Goal: Task Accomplishment & Management: Manage account settings

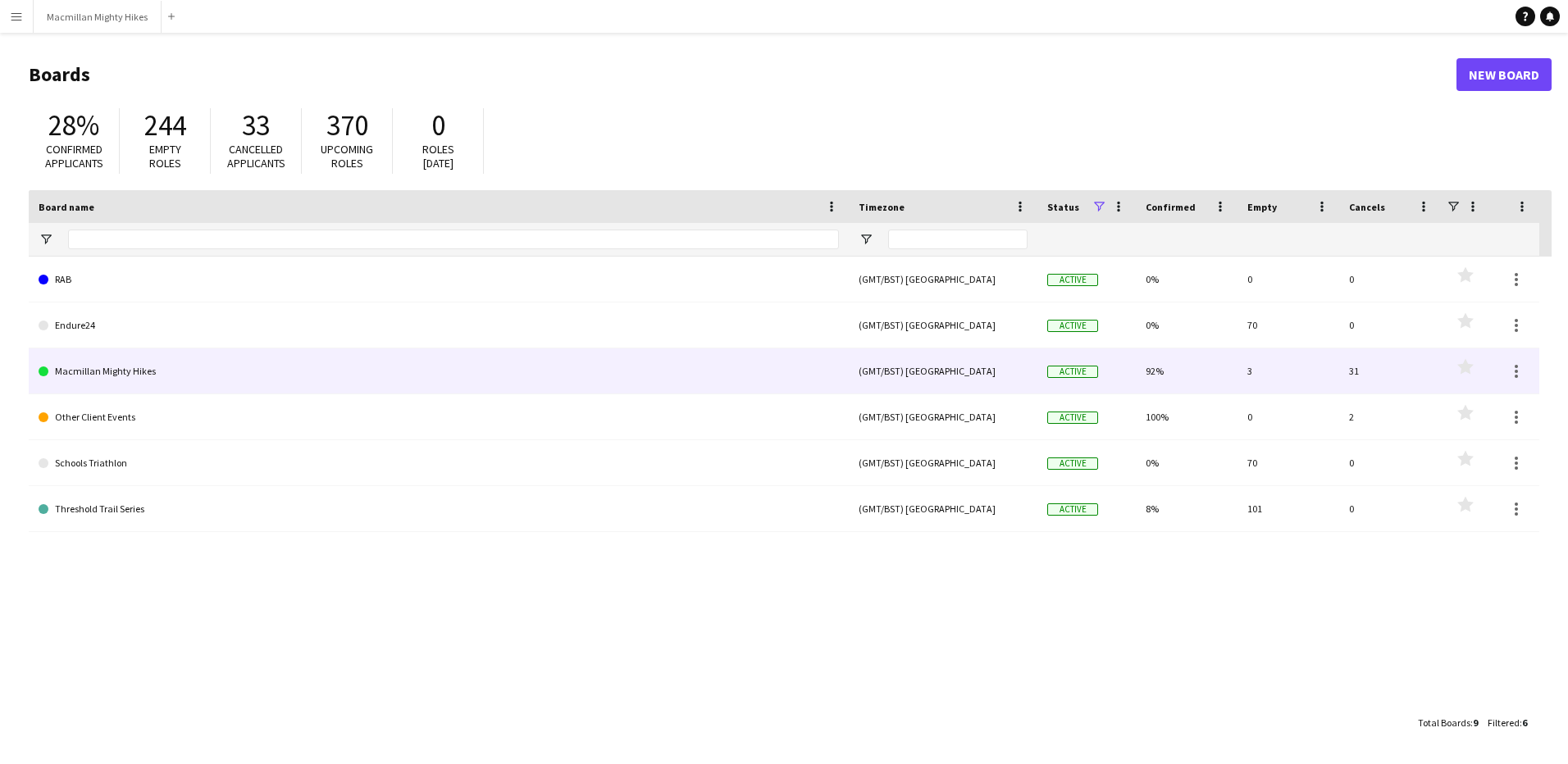
click at [136, 369] on link "Macmillan Mighty Hikes" at bounding box center [439, 371] width 800 height 46
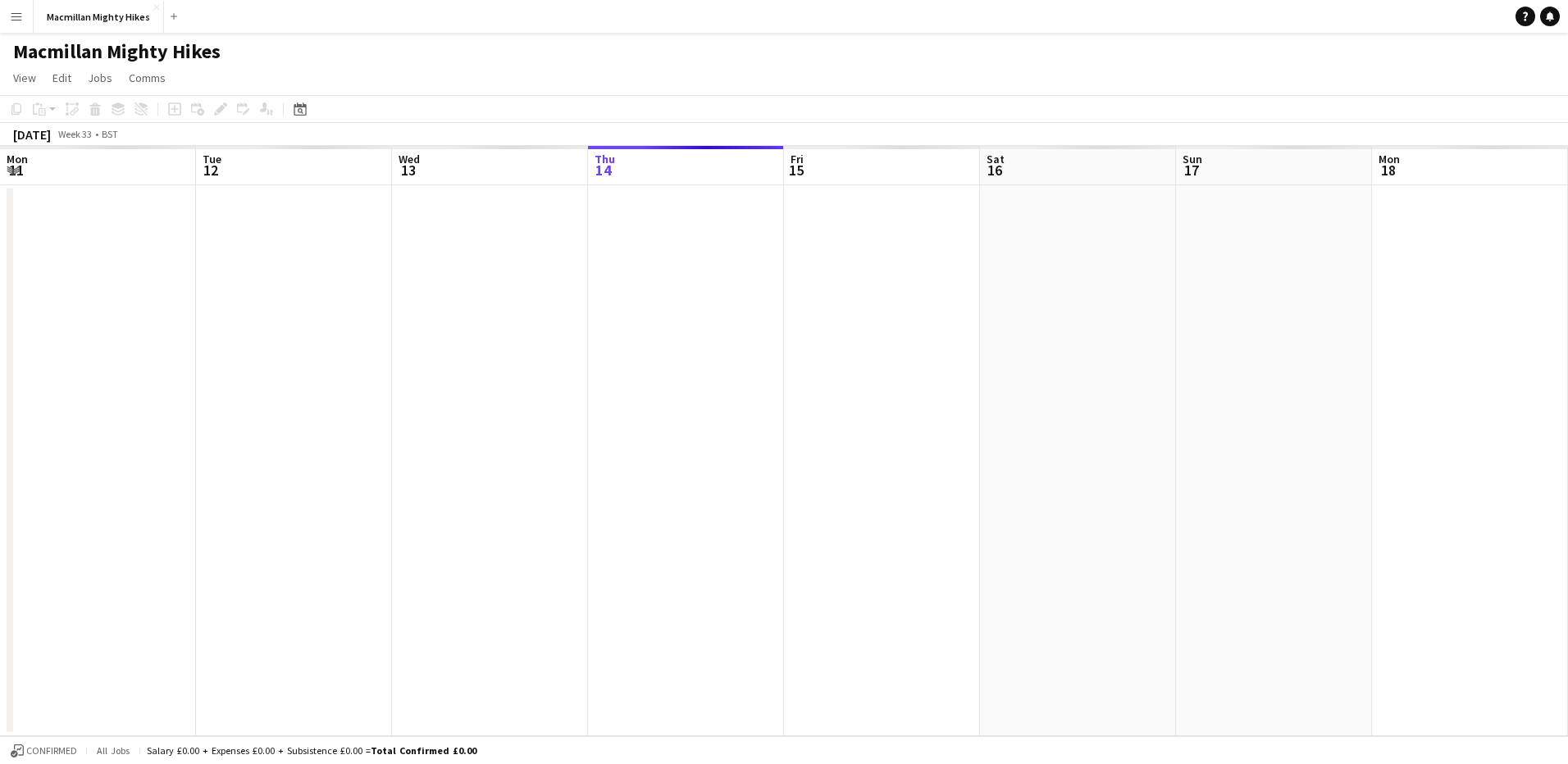
scroll to position [0, 392]
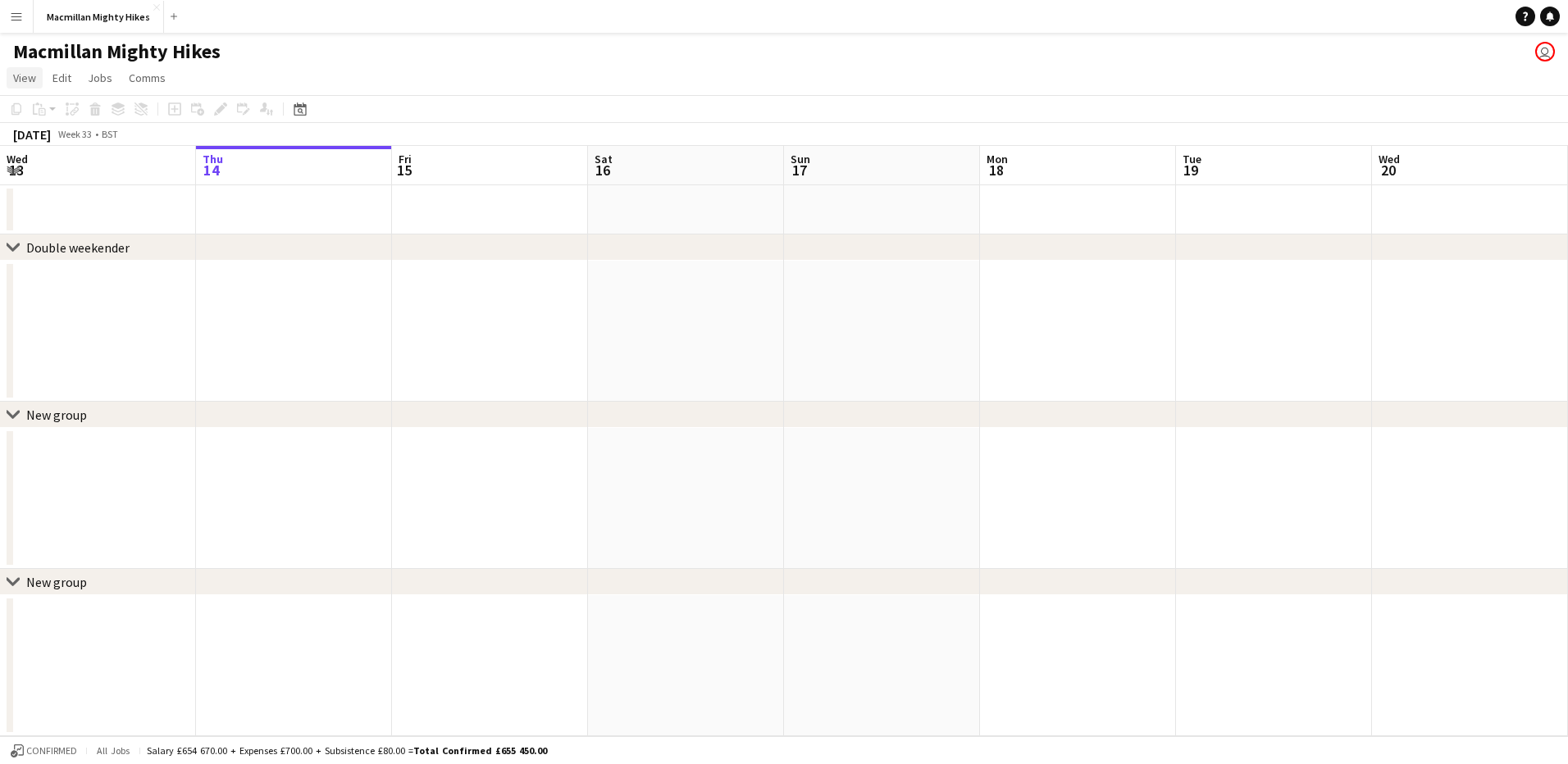
click at [28, 79] on span "View" at bounding box center [24, 78] width 23 height 15
click at [334, 49] on div "Macmillan Mighty Hikes user" at bounding box center [784, 48] width 1568 height 31
click at [162, 77] on span "Comms" at bounding box center [147, 78] width 37 height 15
click at [1534, 60] on div "Macmillan Mighty Hikes user" at bounding box center [784, 48] width 1568 height 31
click at [1539, 56] on app-user-avatar "user" at bounding box center [1545, 51] width 19 height 19
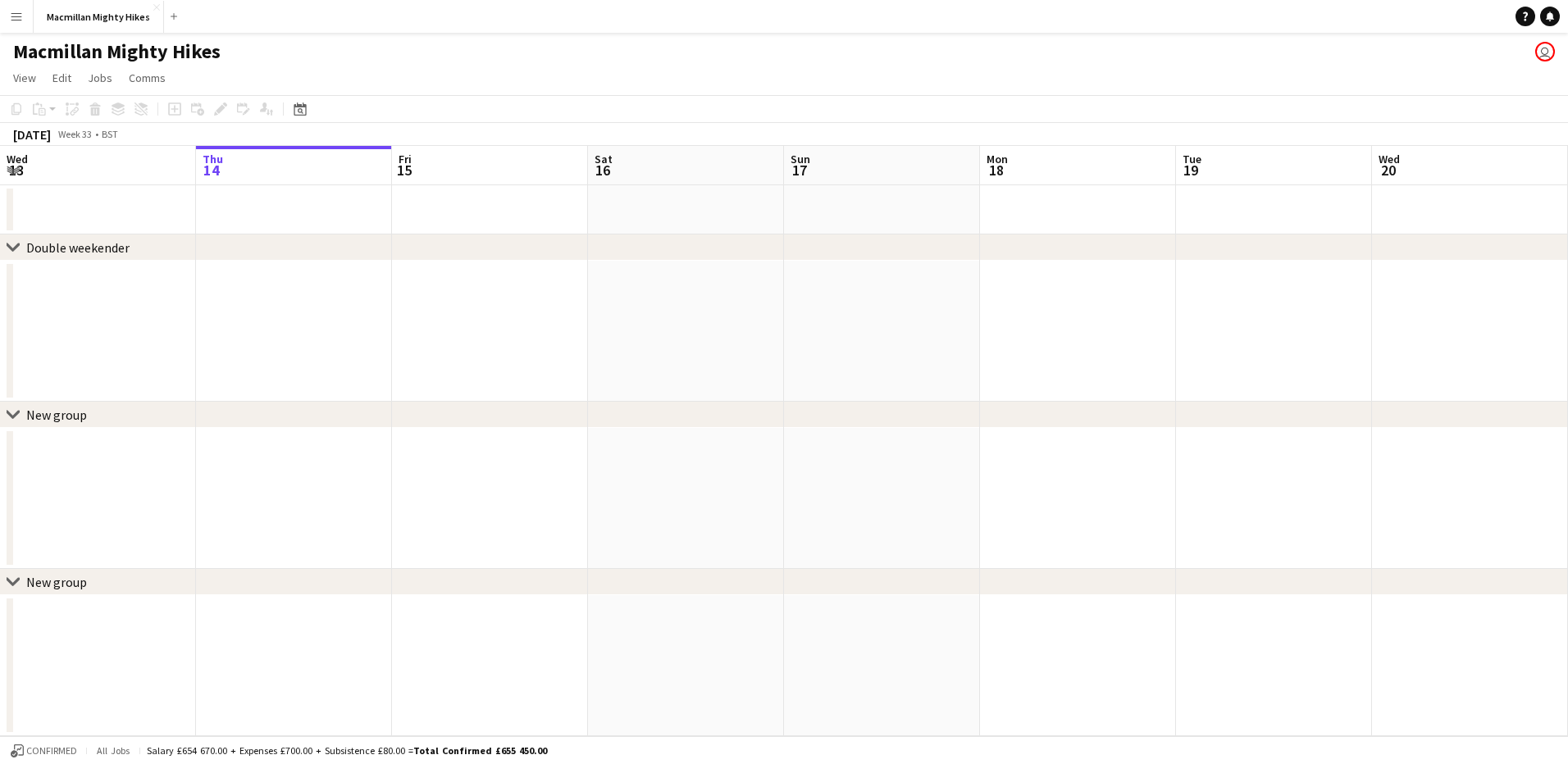
click at [1545, 51] on app-user-avatar "user" at bounding box center [1545, 51] width 19 height 19
click at [124, 22] on button "Macmillan Mighty Hikes Close" at bounding box center [98, 17] width 130 height 32
click at [35, 83] on span "View" at bounding box center [24, 78] width 23 height 15
click at [352, 69] on app-page-menu "View Day view expanded Day view collapsed Month view Date picker Jump to [DATE]…" at bounding box center [784, 79] width 1568 height 31
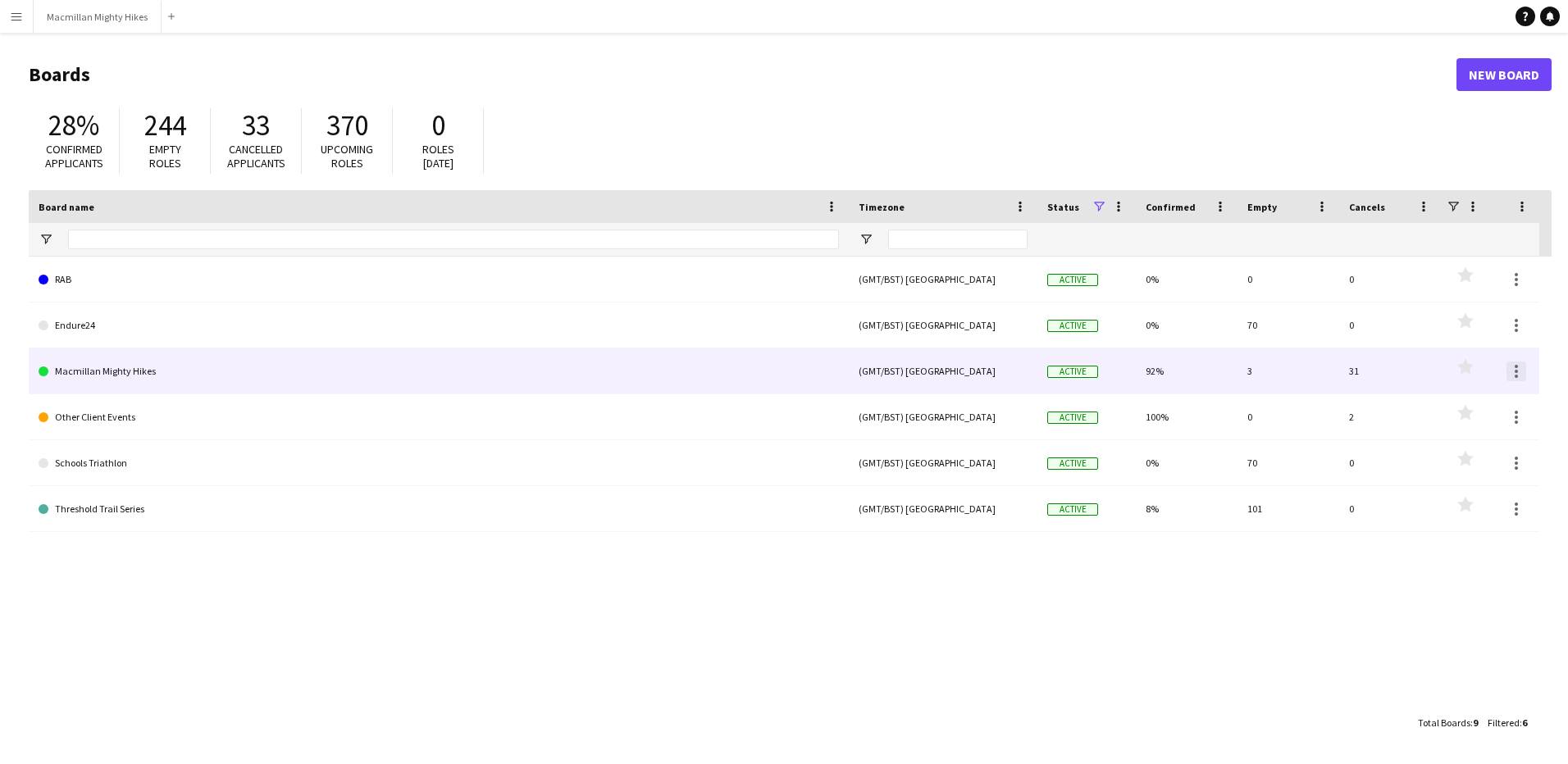
click at [1513, 363] on div at bounding box center [1515, 371] width 19 height 19
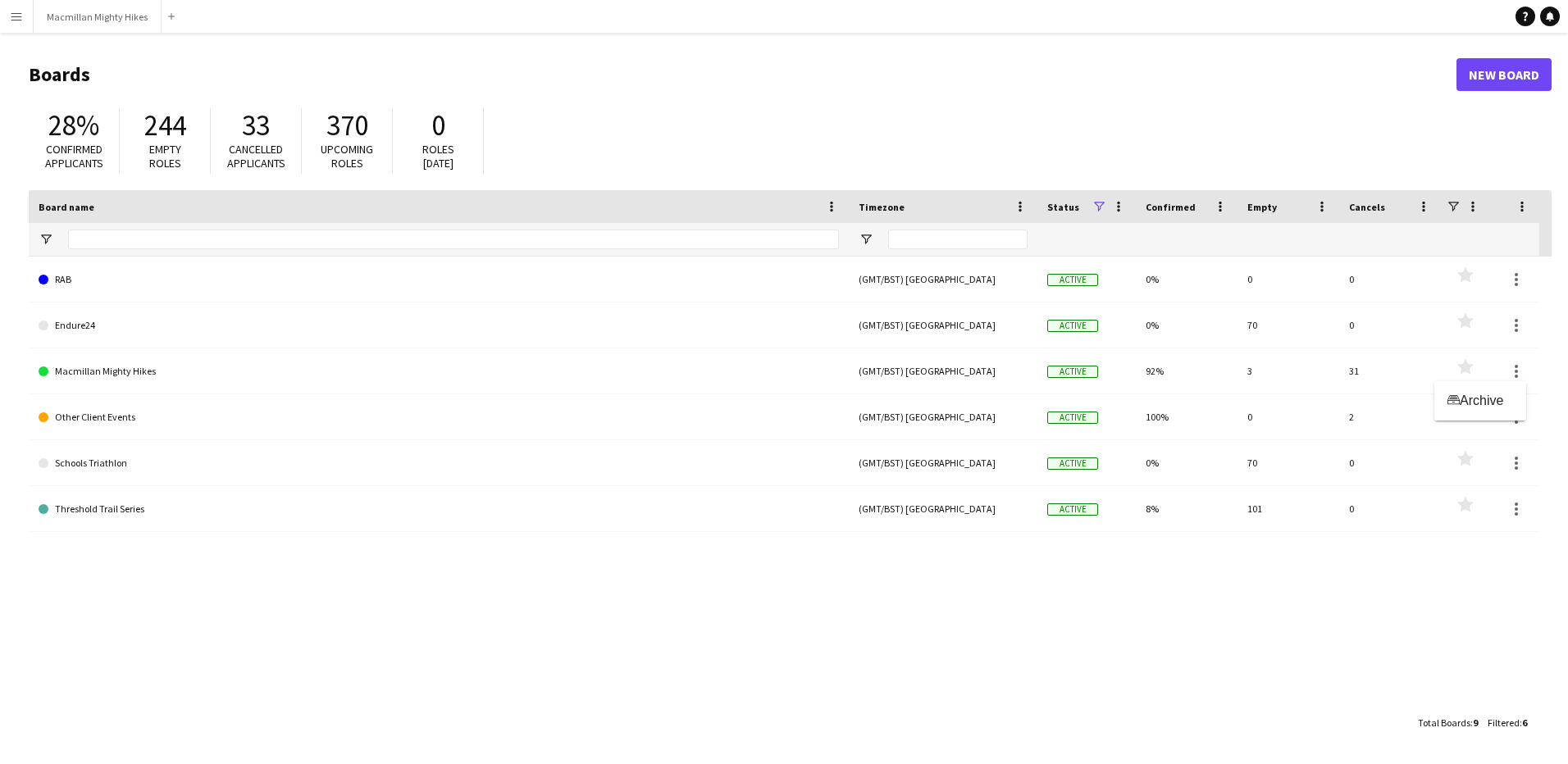
click at [753, 375] on div at bounding box center [784, 382] width 1568 height 764
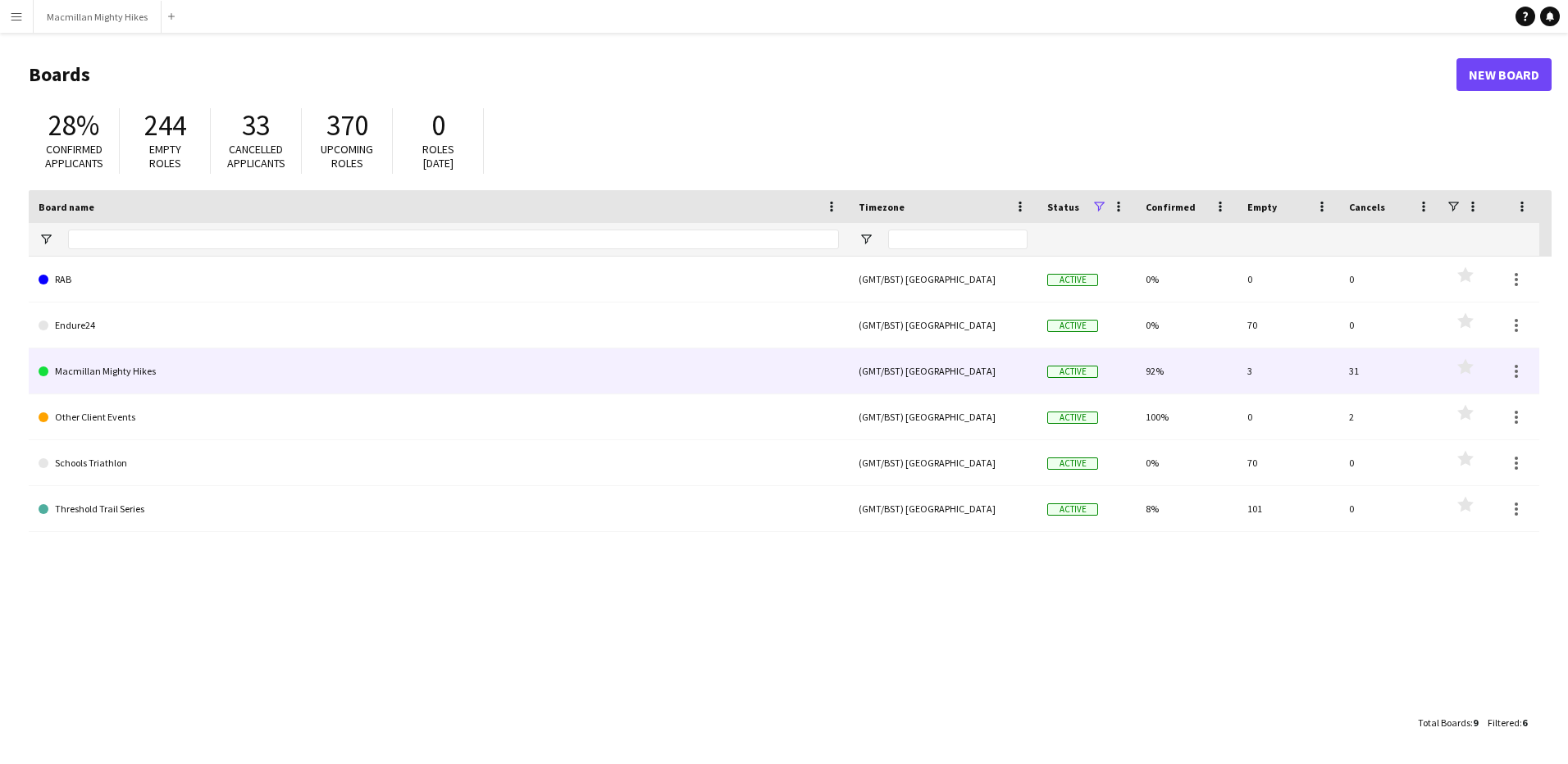
click at [114, 370] on link "Macmillan Mighty Hikes" at bounding box center [439, 371] width 800 height 46
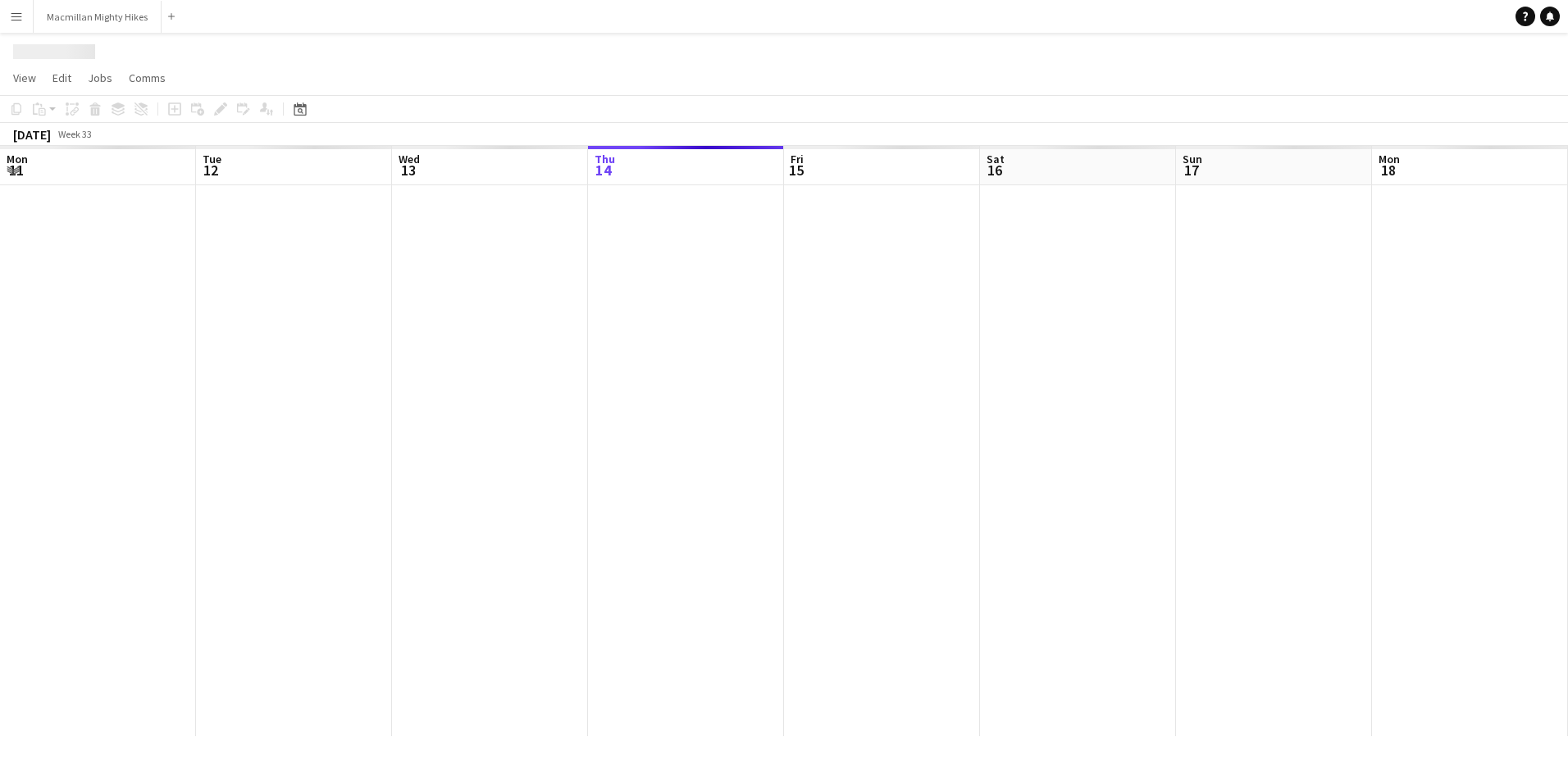
scroll to position [0, 392]
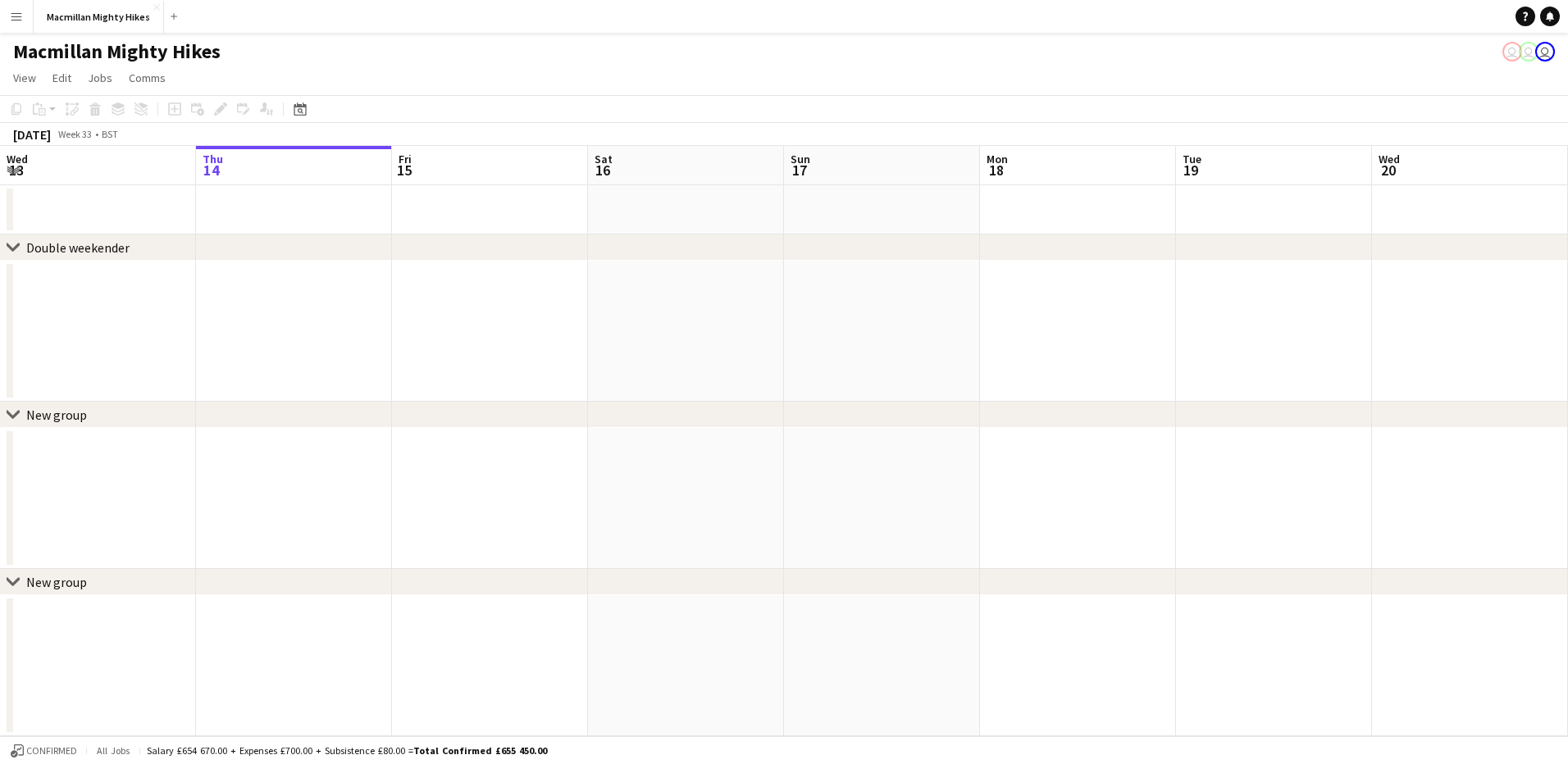
click at [1543, 51] on app-user-avatar "user" at bounding box center [1545, 51] width 19 height 19
click at [208, 69] on app-page-menu "View Day view expanded Day view collapsed Month view Date picker Jump to [DATE]…" at bounding box center [784, 79] width 1568 height 31
click at [128, 74] on span "Comms" at bounding box center [147, 78] width 37 height 15
click at [107, 75] on span "Jobs" at bounding box center [100, 78] width 24 height 15
click at [63, 73] on span "Edit" at bounding box center [62, 78] width 18 height 15
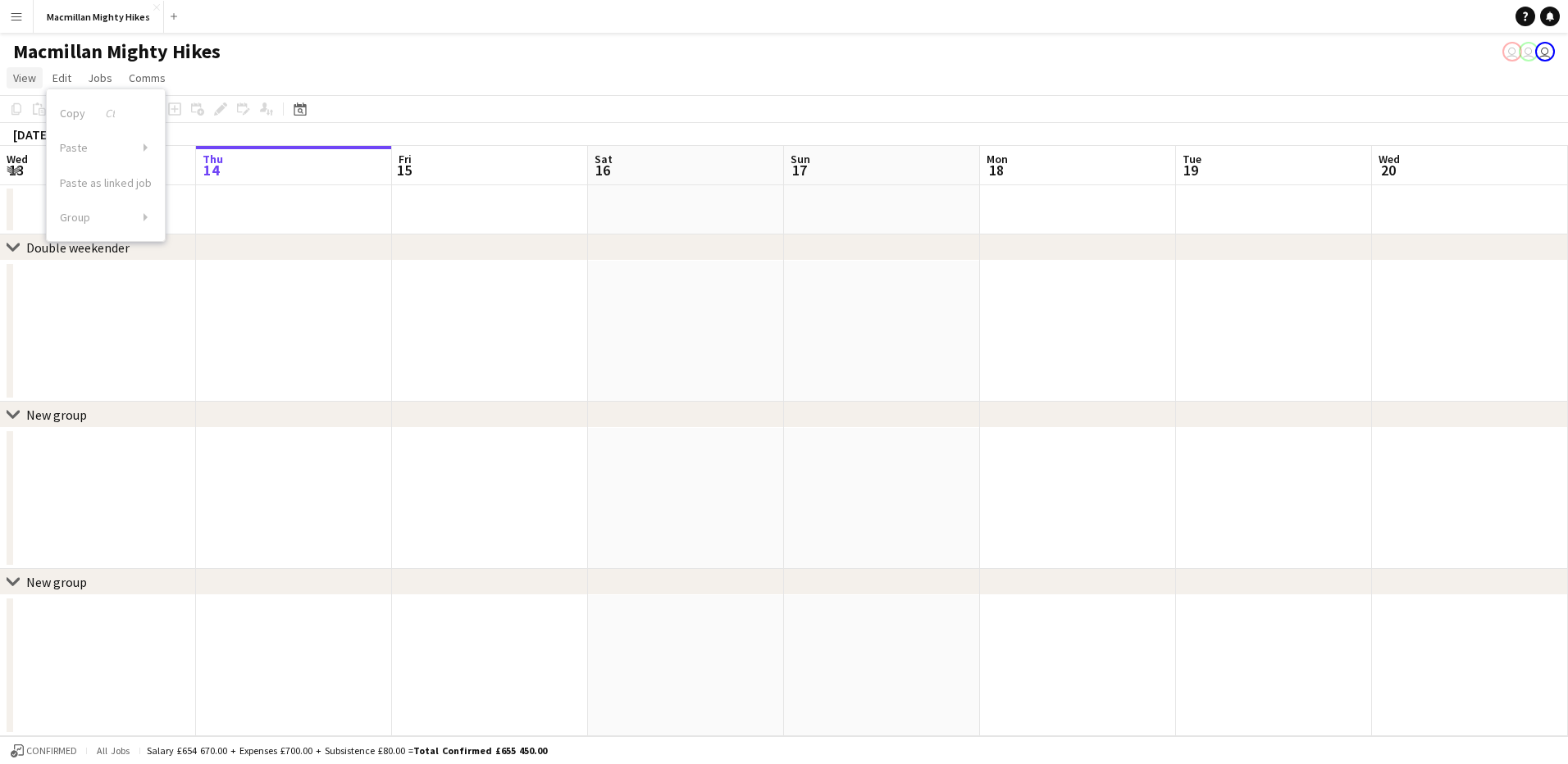
click at [18, 70] on span "View" at bounding box center [24, 78] width 23 height 15
click at [16, 10] on app-icon "Menu" at bounding box center [17, 17] width 13 height 13
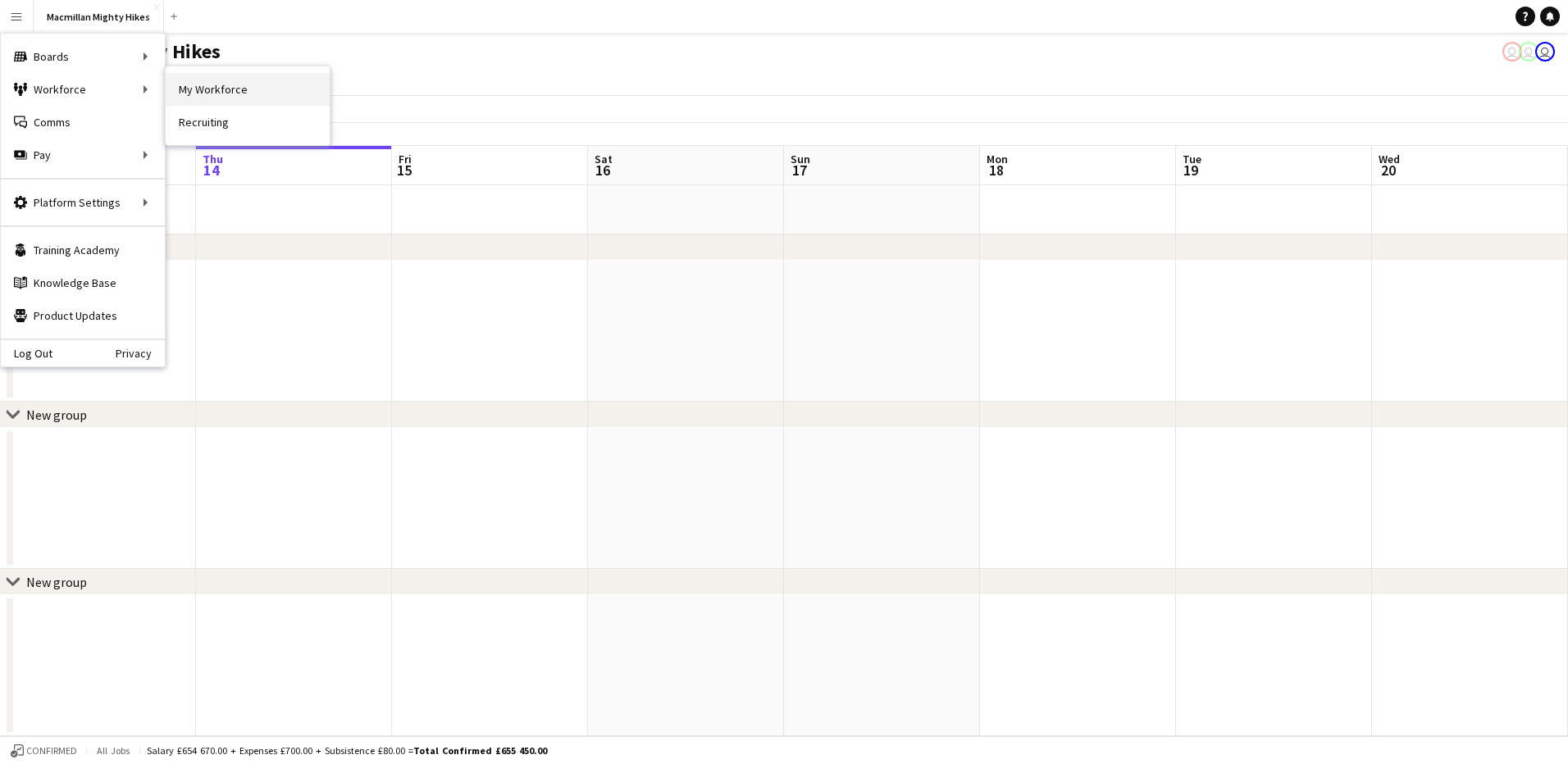
click at [196, 96] on link "My Workforce" at bounding box center [247, 89] width 164 height 33
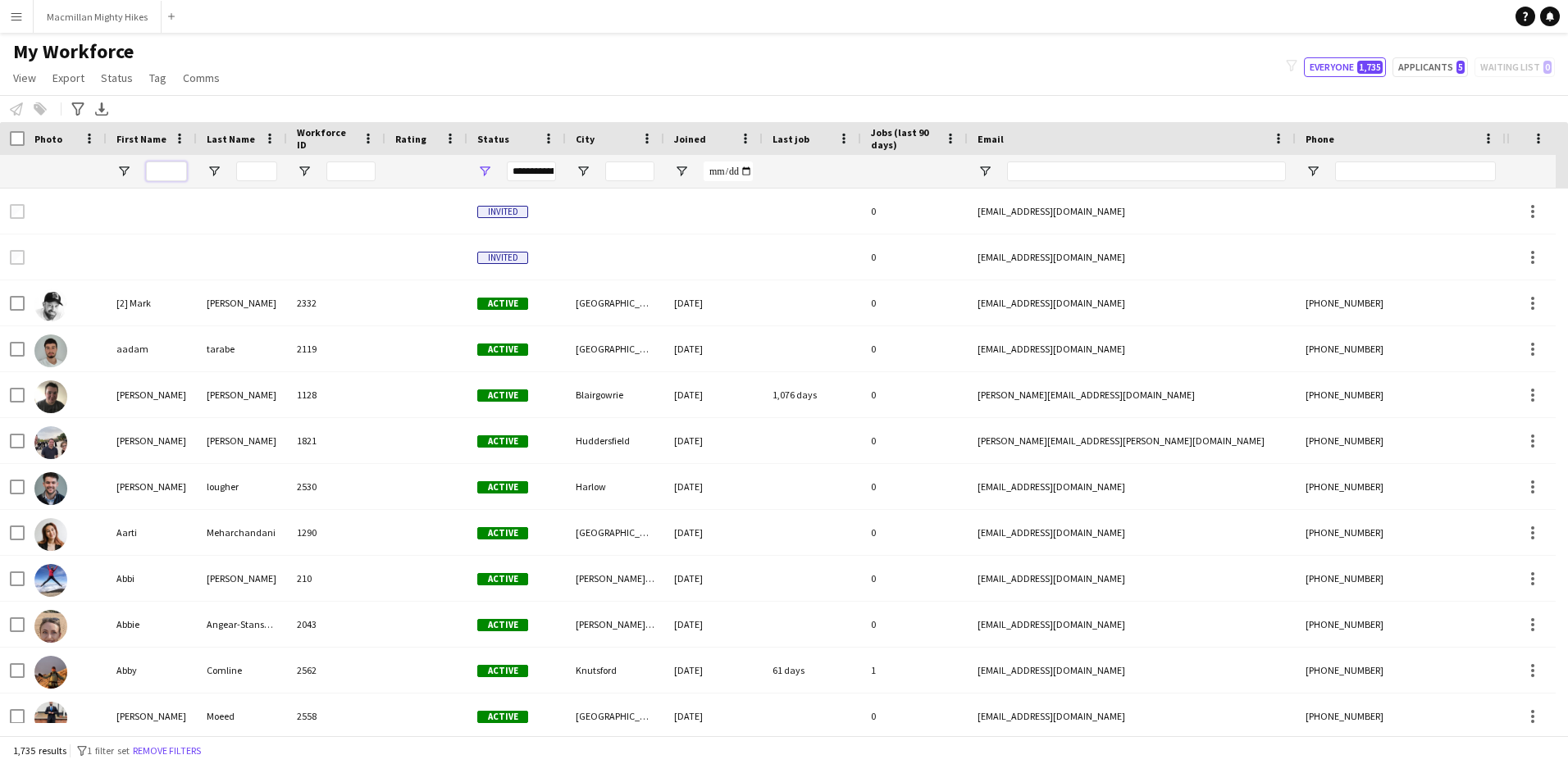
click at [179, 164] on input "First Name Filter Input" at bounding box center [166, 171] width 41 height 19
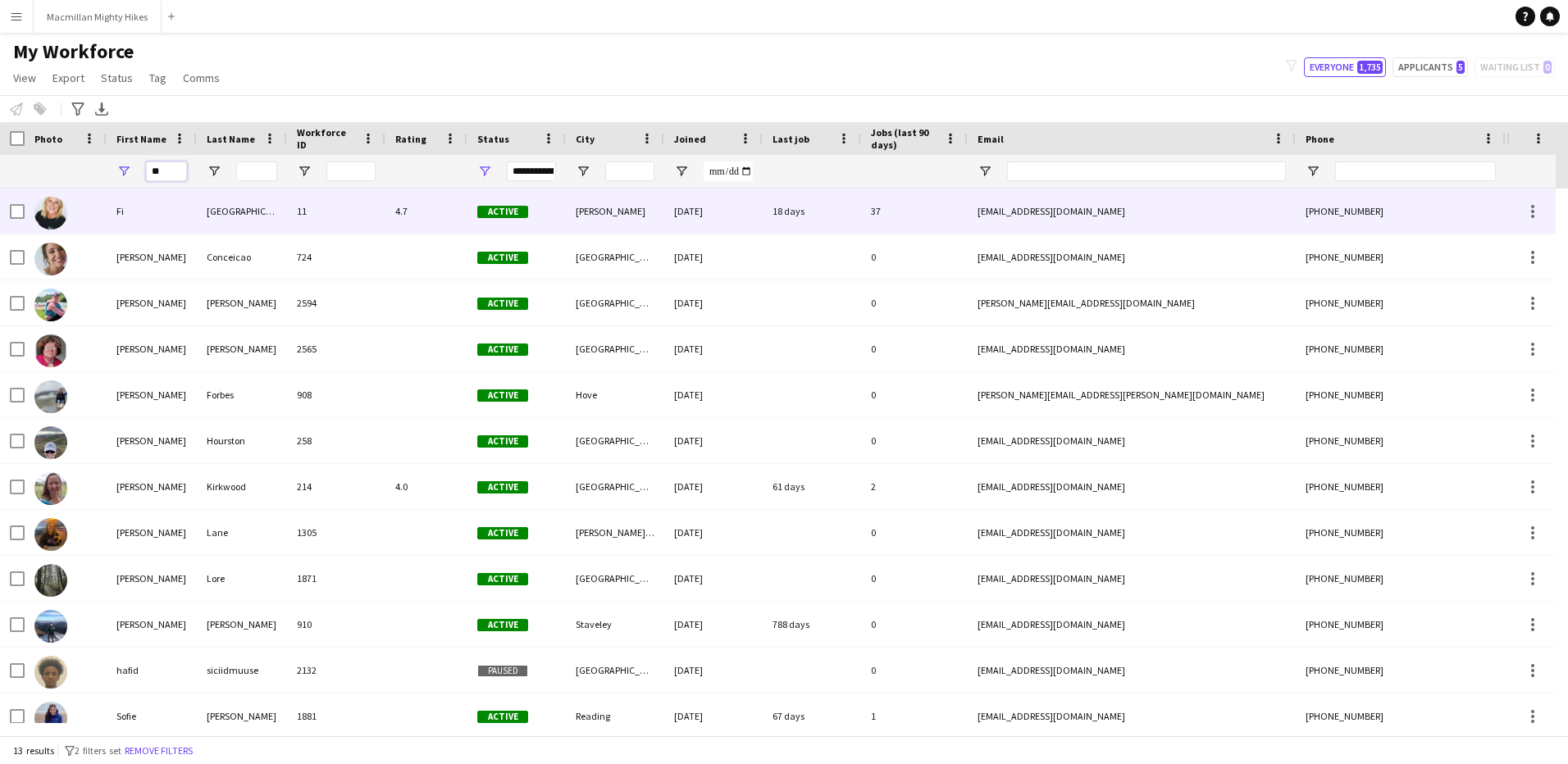
type input "**"
click at [242, 222] on div "[GEOGRAPHIC_DATA]" at bounding box center [242, 211] width 91 height 45
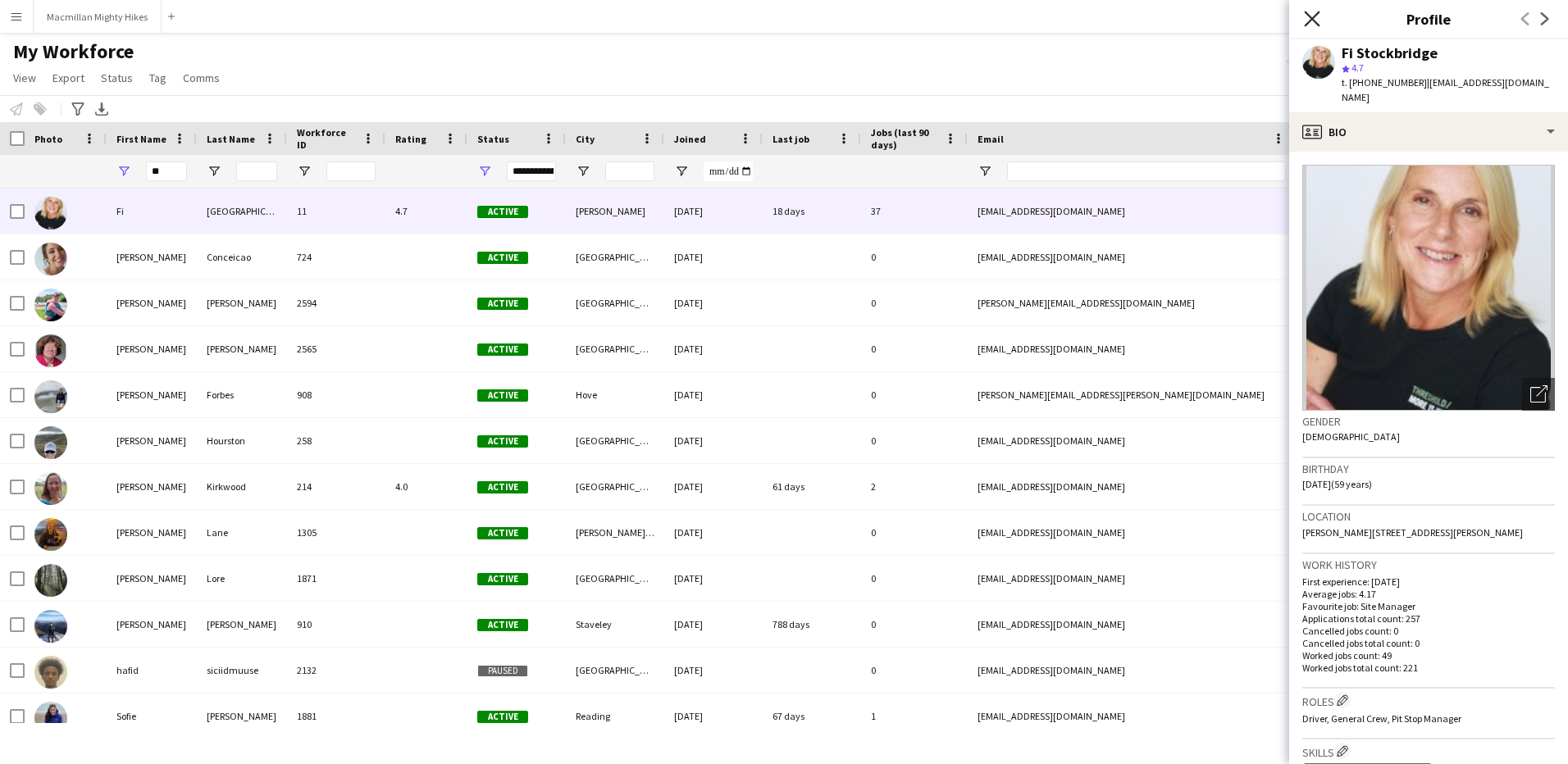
click at [1312, 11] on icon "Close pop-in" at bounding box center [1311, 18] width 16 height 16
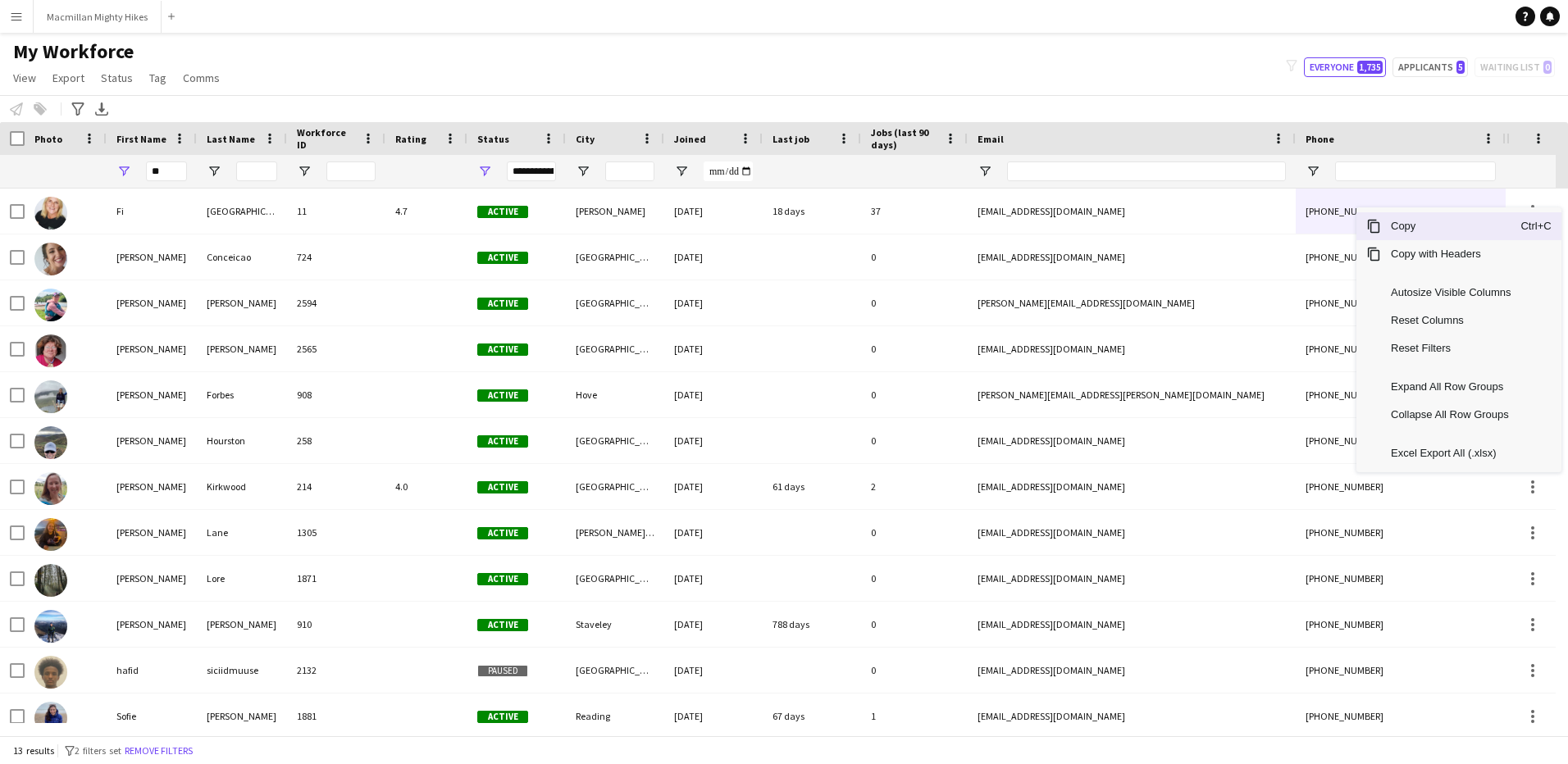
click at [1430, 231] on span "Copy" at bounding box center [1451, 226] width 139 height 28
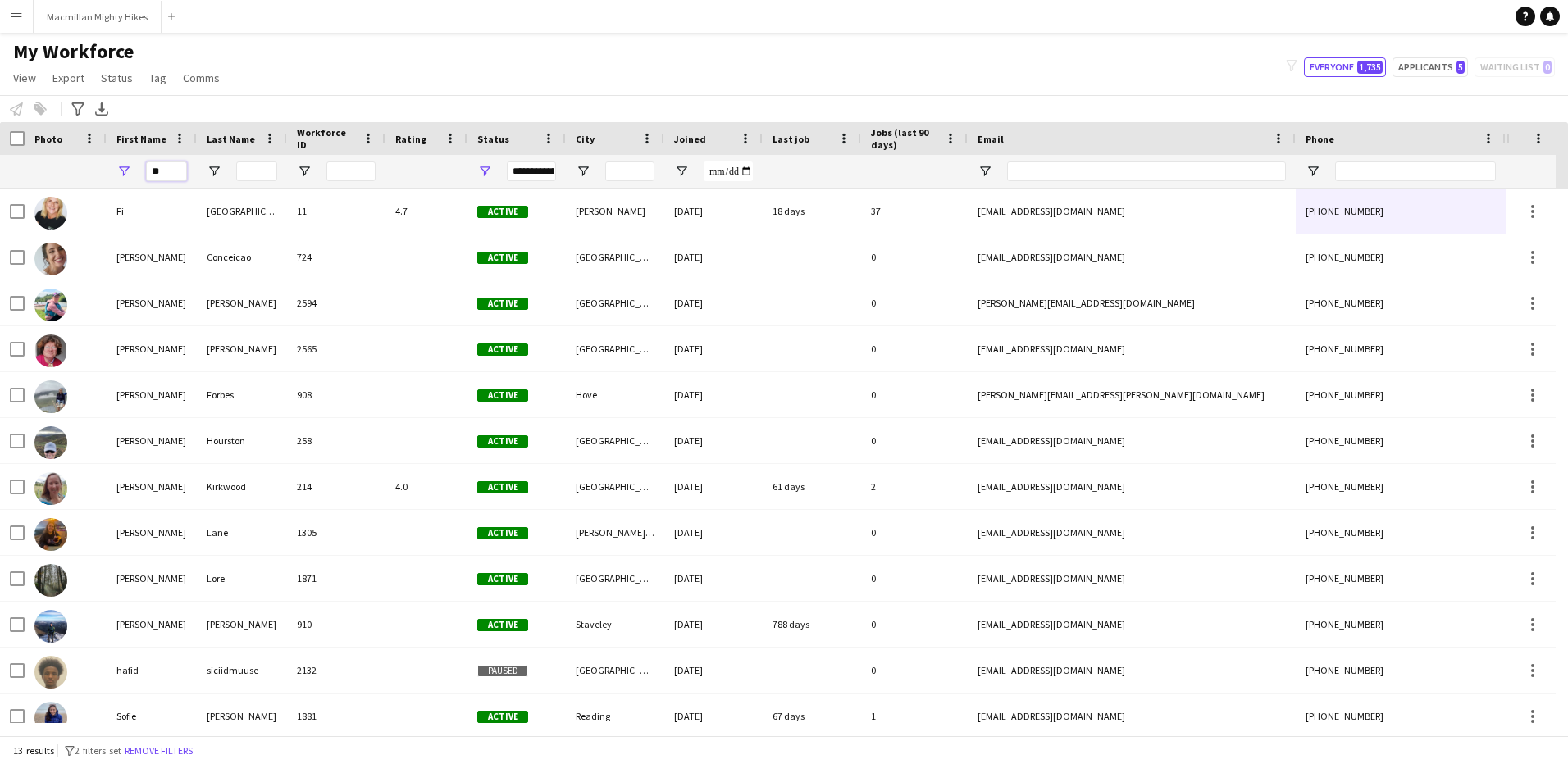
drag, startPoint x: 163, startPoint y: 172, endPoint x: 148, endPoint y: 173, distance: 15.0
click at [148, 173] on input "**" at bounding box center [166, 171] width 41 height 19
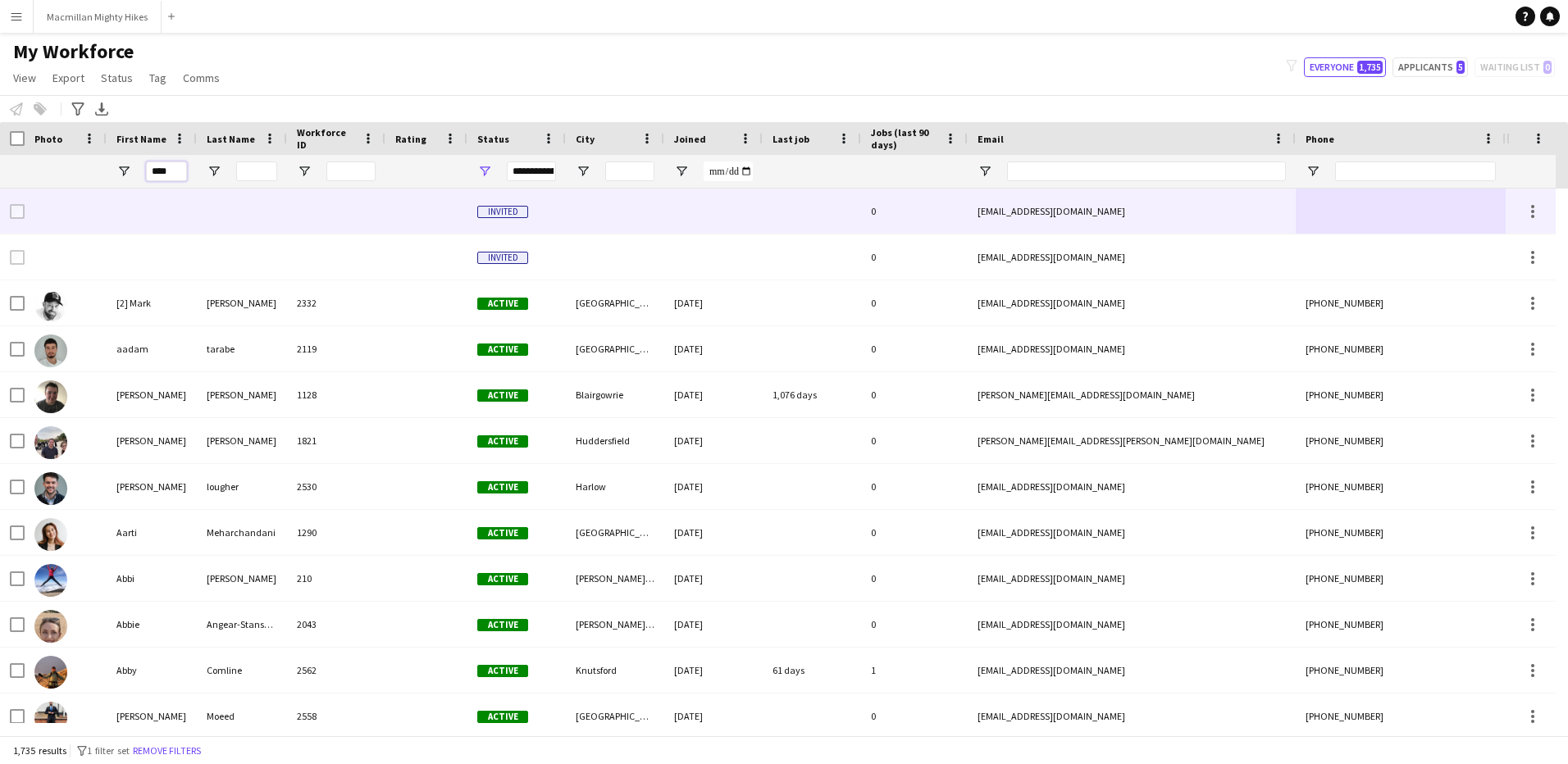
type input "****"
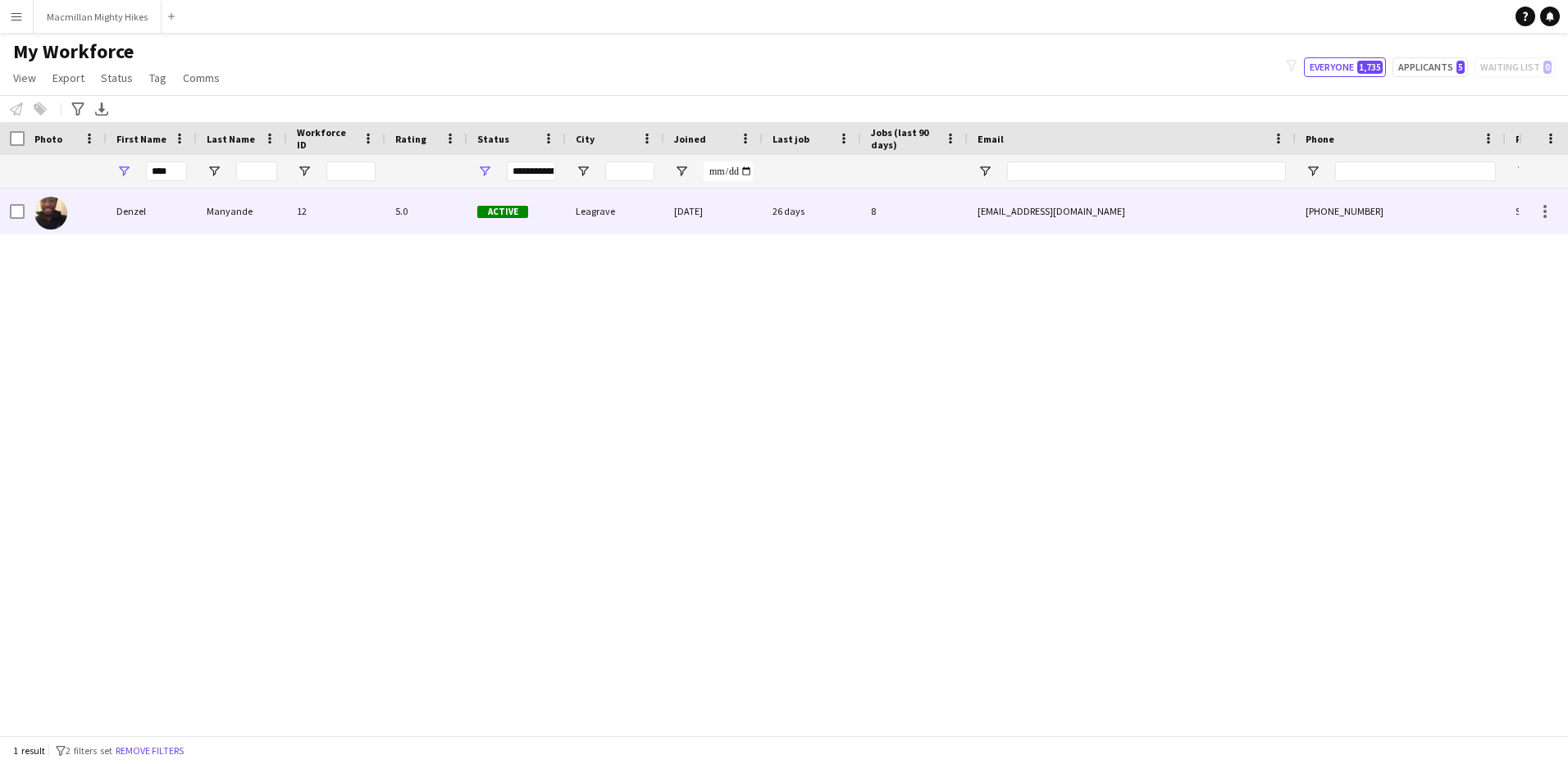
click at [138, 214] on div "Denzel" at bounding box center [152, 211] width 91 height 45
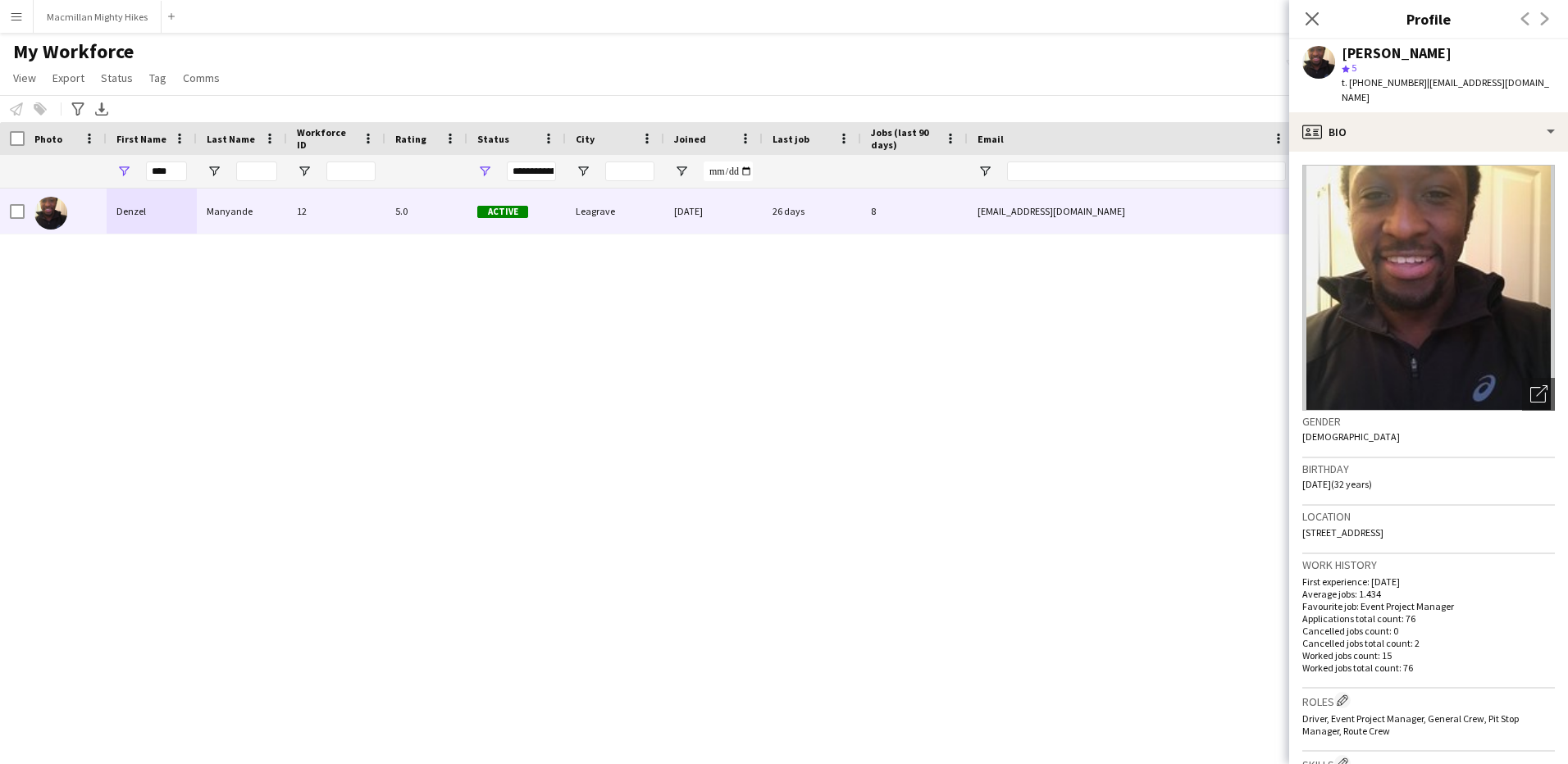
click at [1300, 19] on div "Close pop-in" at bounding box center [1311, 18] width 46 height 38
click at [1308, 18] on icon "Close pop-in" at bounding box center [1311, 18] width 16 height 16
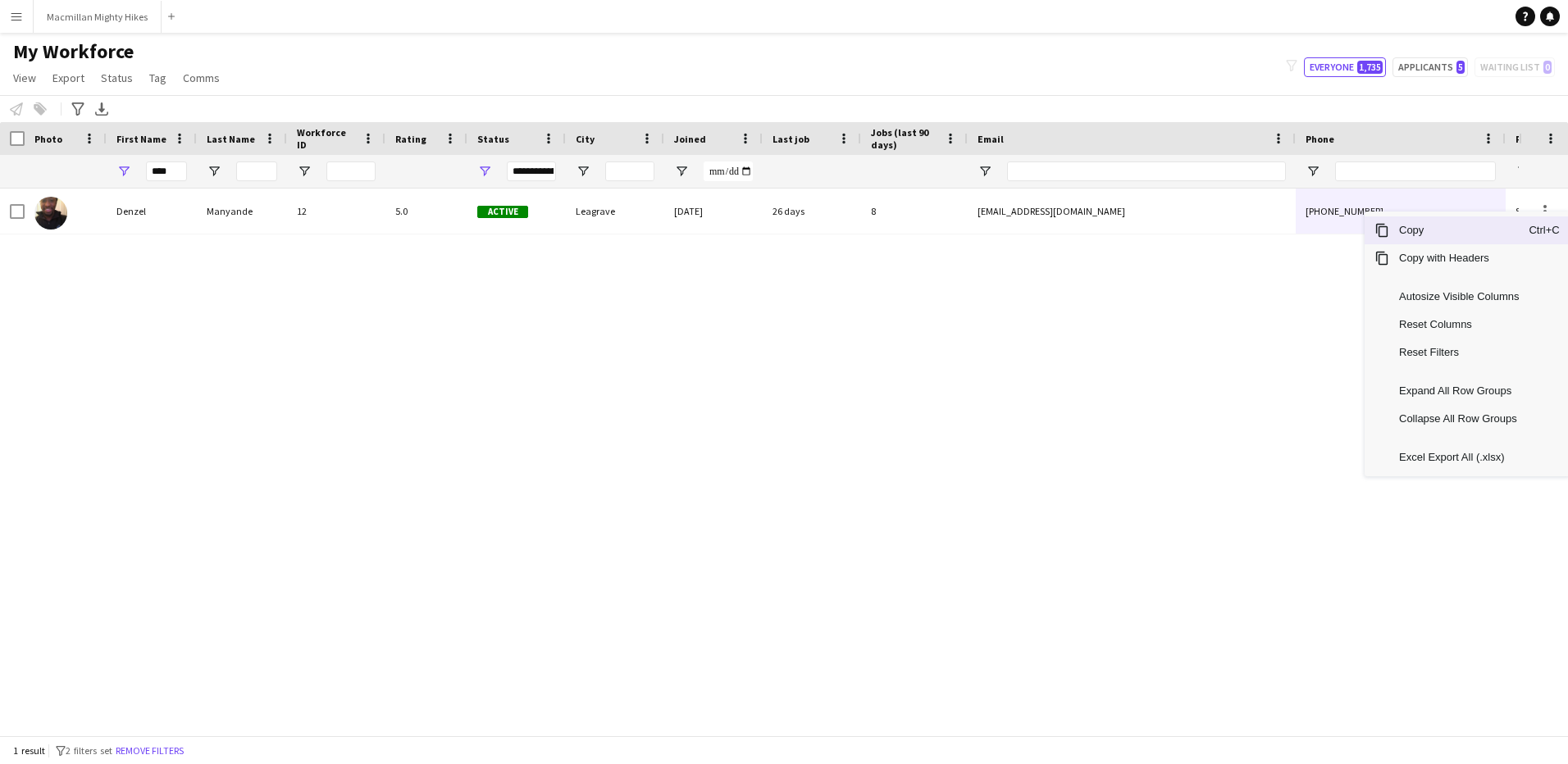
click at [1404, 231] on span "Copy" at bounding box center [1459, 230] width 139 height 28
